Goal: Task Accomplishment & Management: Complete application form

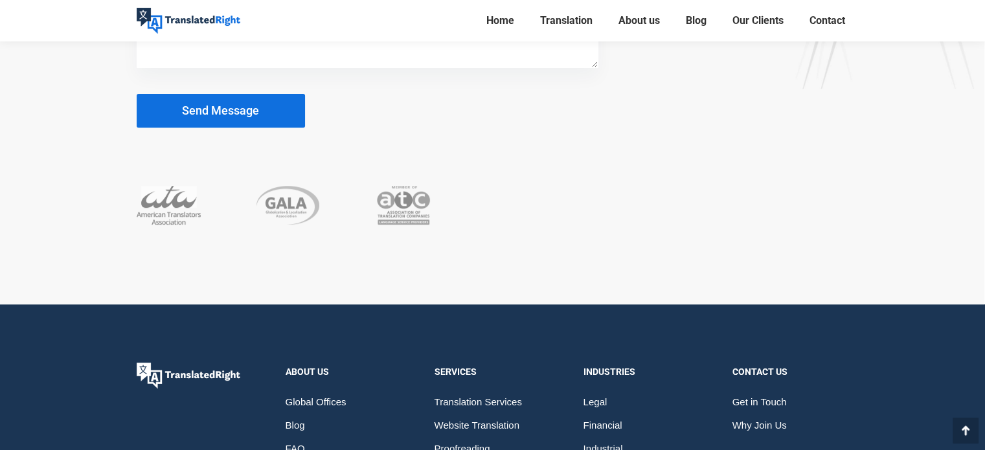
scroll to position [5455, 0]
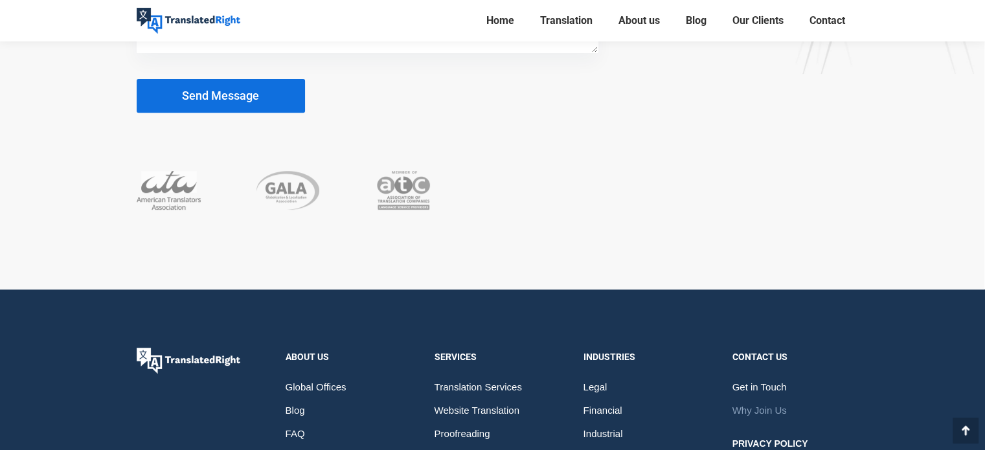
click at [757, 399] on span "Why Join Us" at bounding box center [760, 410] width 54 height 23
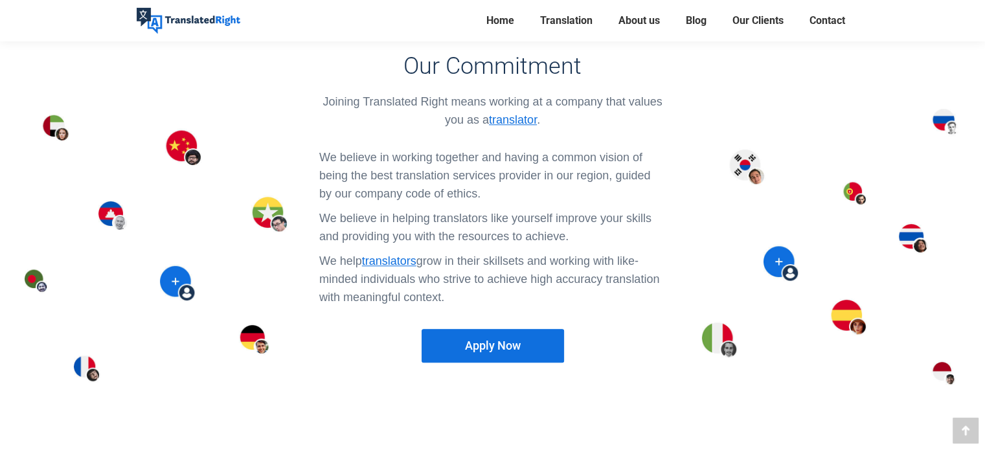
scroll to position [1070, 0]
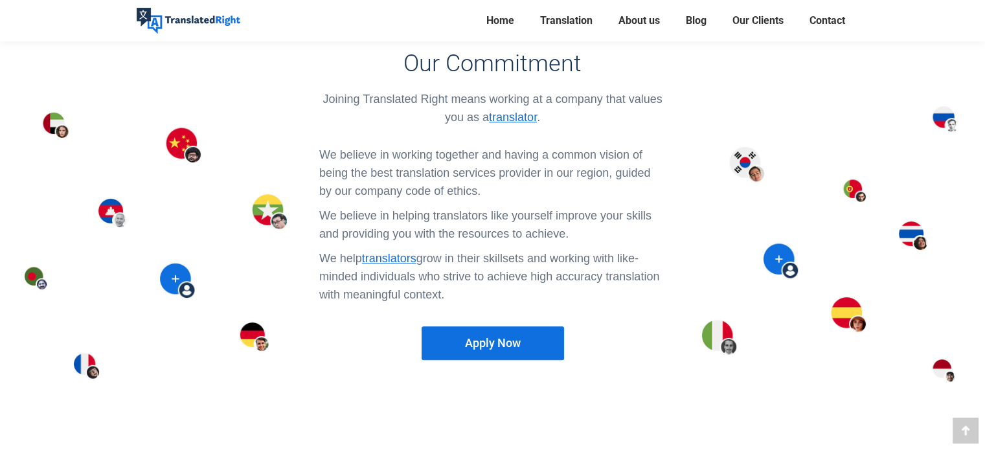
click at [526, 327] on link "Apply Now" at bounding box center [493, 344] width 143 height 34
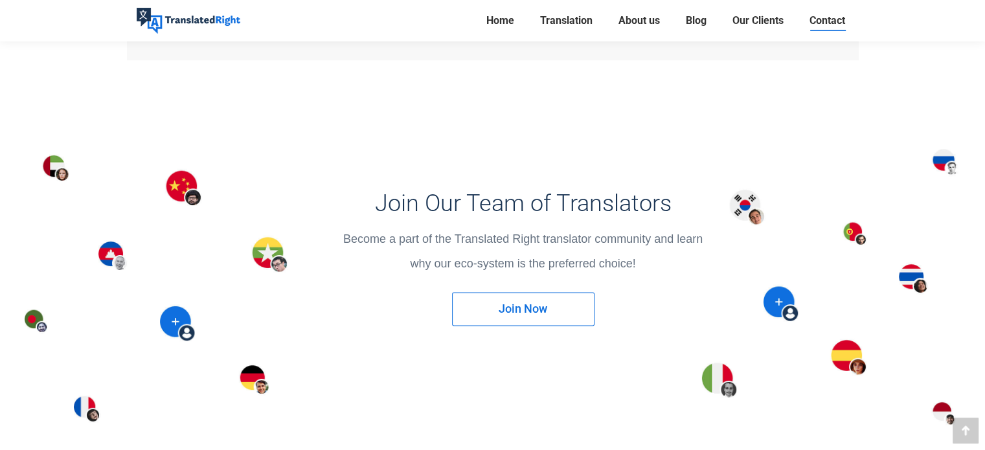
scroll to position [1633, 0]
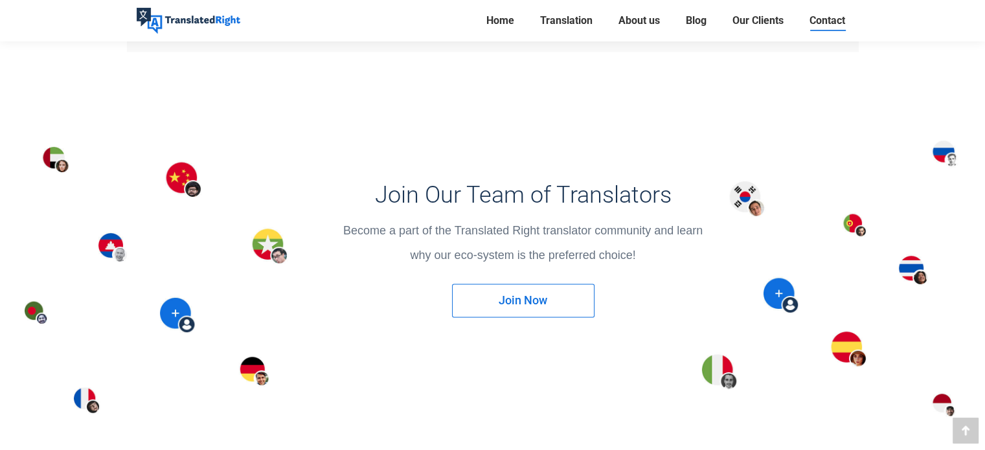
click at [557, 294] on link "Join Now" at bounding box center [523, 301] width 143 height 34
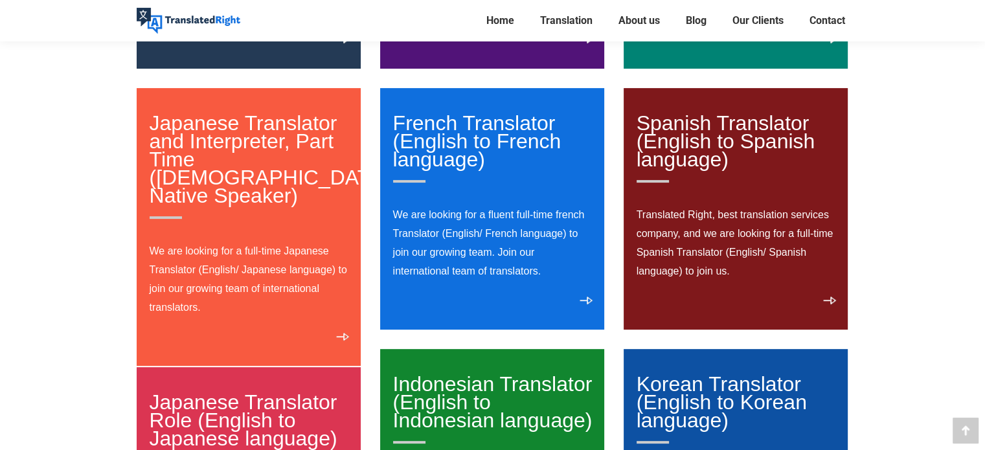
scroll to position [362, 0]
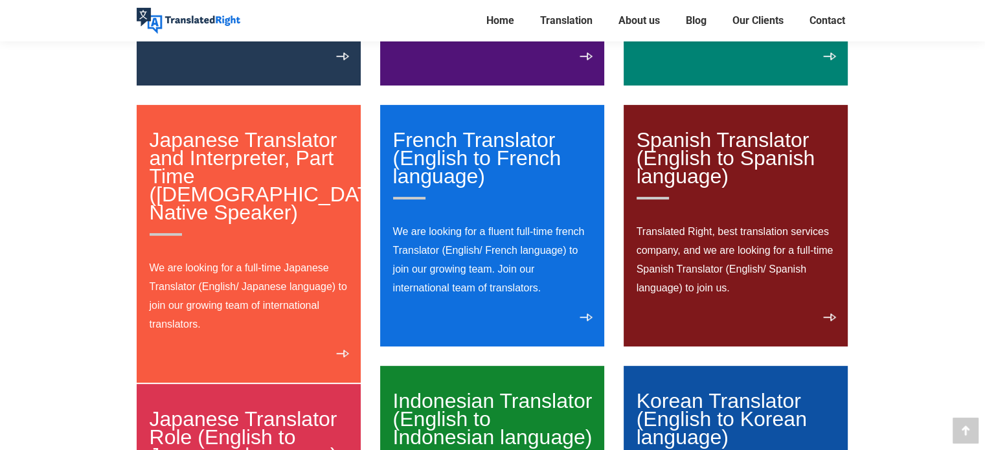
click at [240, 152] on link "Japanese Translator and Interpreter, Part Time ([DEMOGRAPHIC_DATA] Native Speak…" at bounding box center [269, 182] width 239 height 108
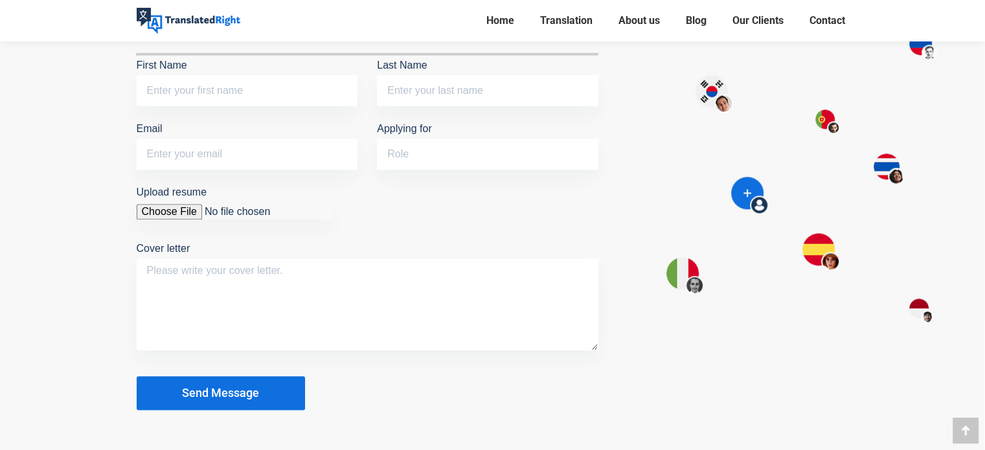
scroll to position [1463, 0]
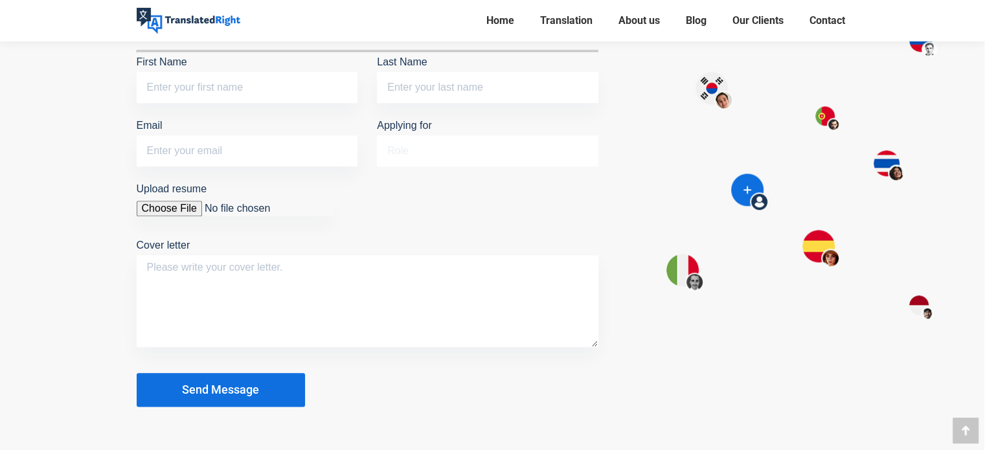
click at [533, 150] on input "Applying for" at bounding box center [488, 150] width 222 height 31
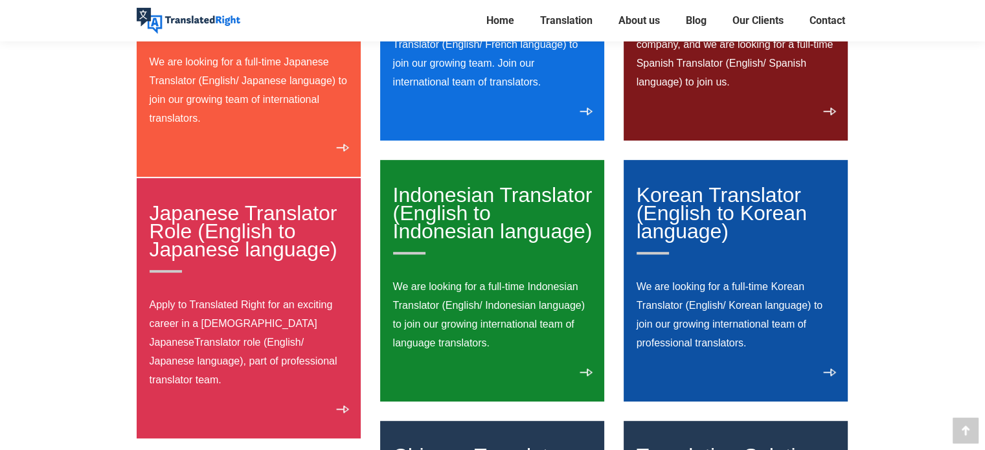
scroll to position [0, 0]
